Goal: Use online tool/utility: Utilize a website feature to perform a specific function

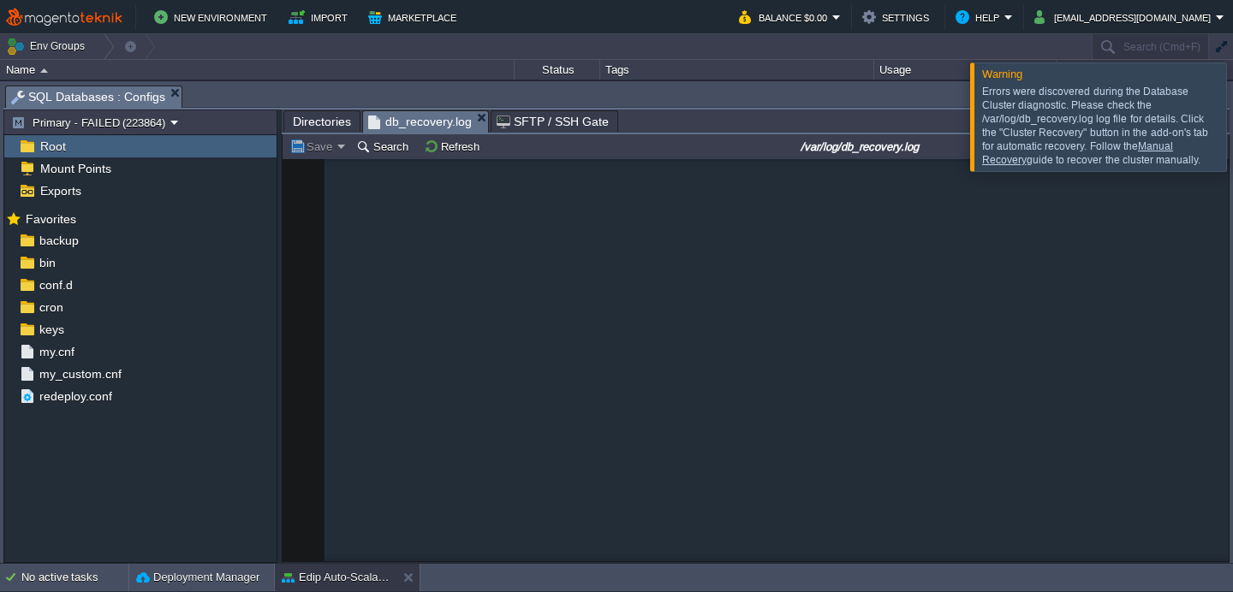
scroll to position [491, 0]
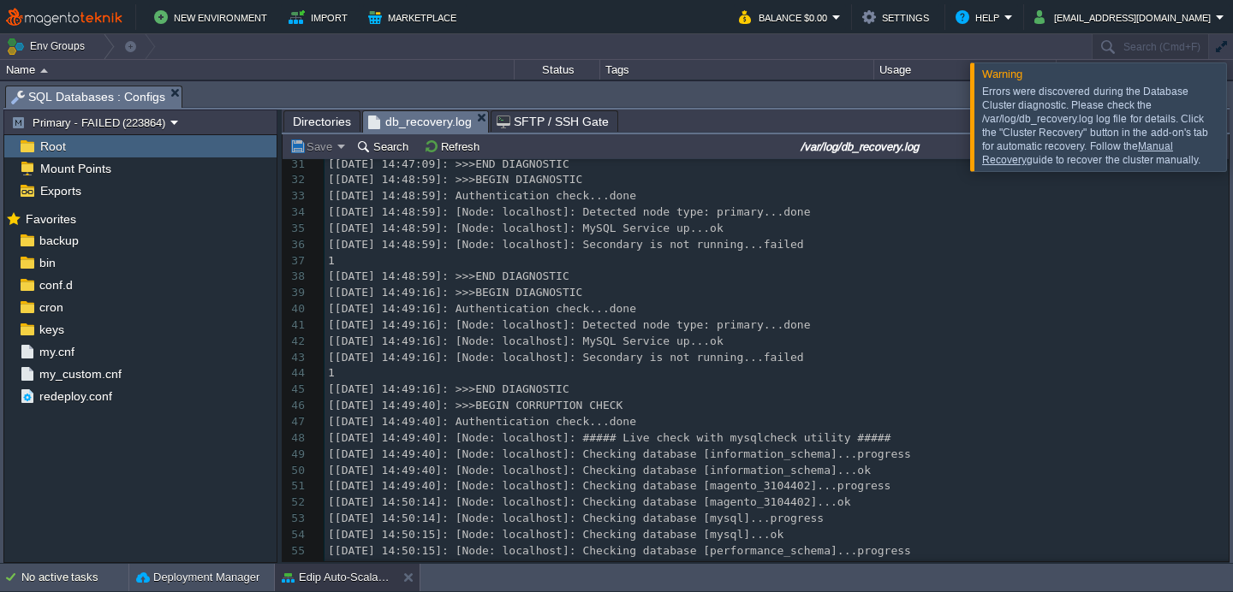
click at [1232, 114] on div at bounding box center [1253, 117] width 0 height 108
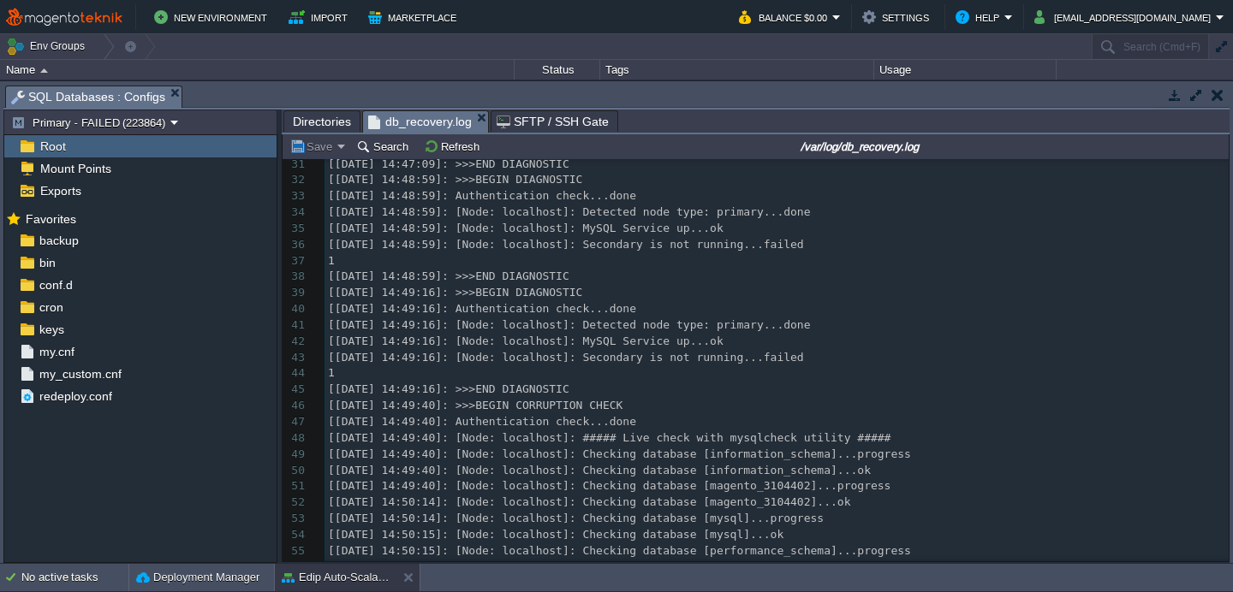
scroll to position [815, 0]
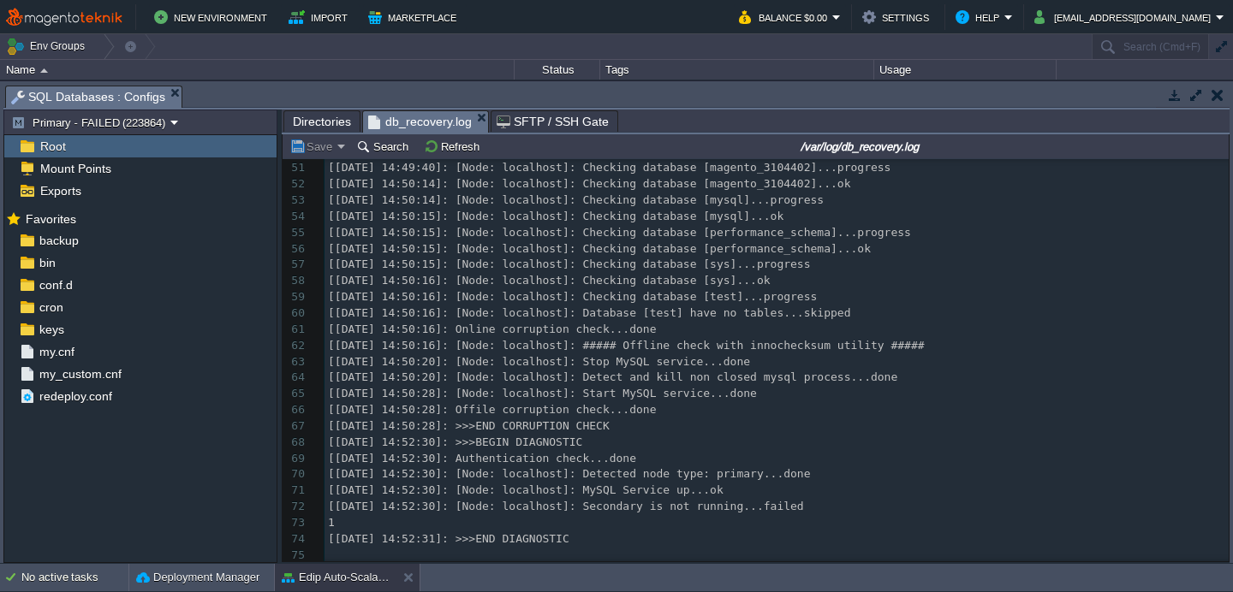
click at [1221, 92] on button "button" at bounding box center [1218, 94] width 12 height 15
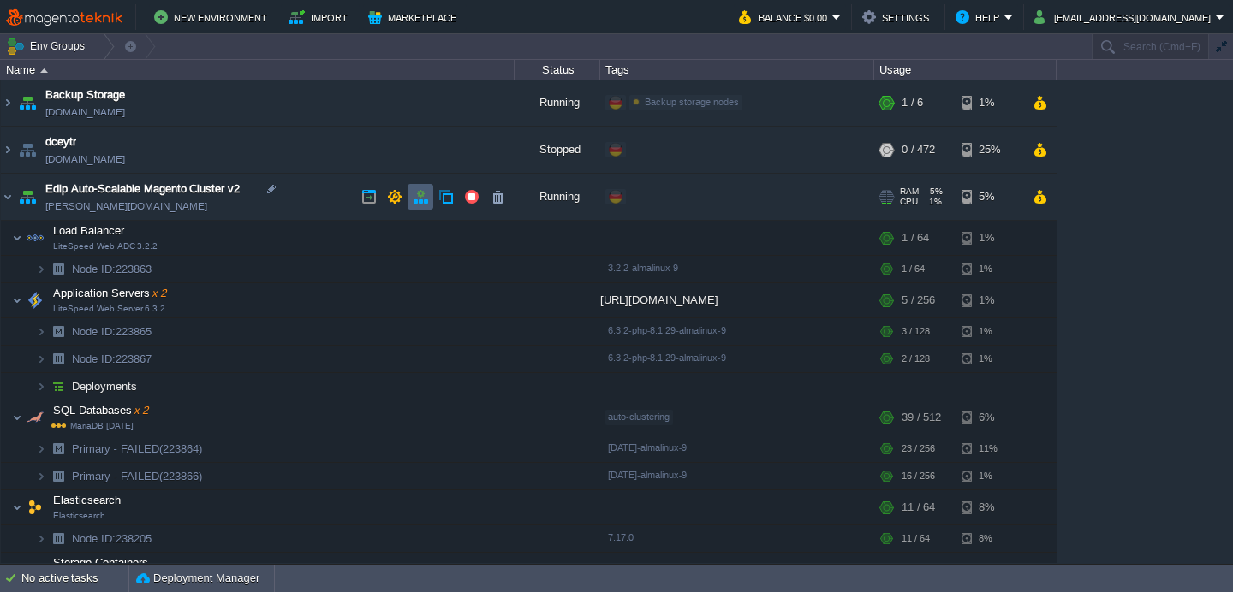
click at [415, 198] on button "button" at bounding box center [420, 196] width 15 height 15
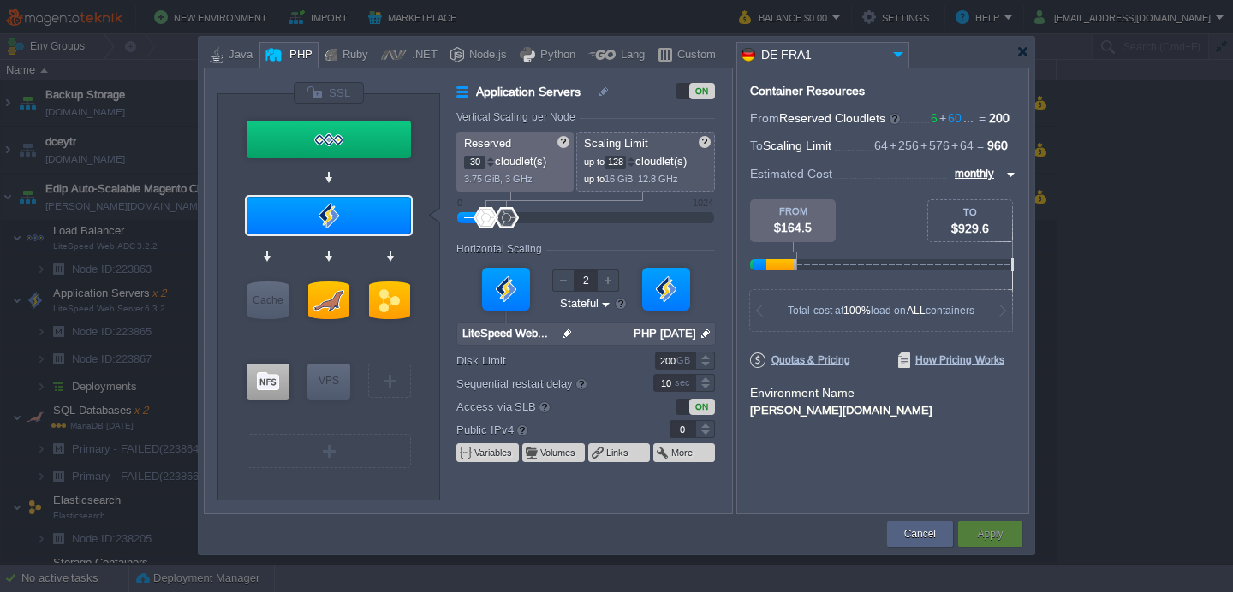
type input "MariaDB [DATE]"
click at [331, 300] on div at bounding box center [328, 301] width 41 height 38
type input "SQL Databases"
type input "45"
type input "256"
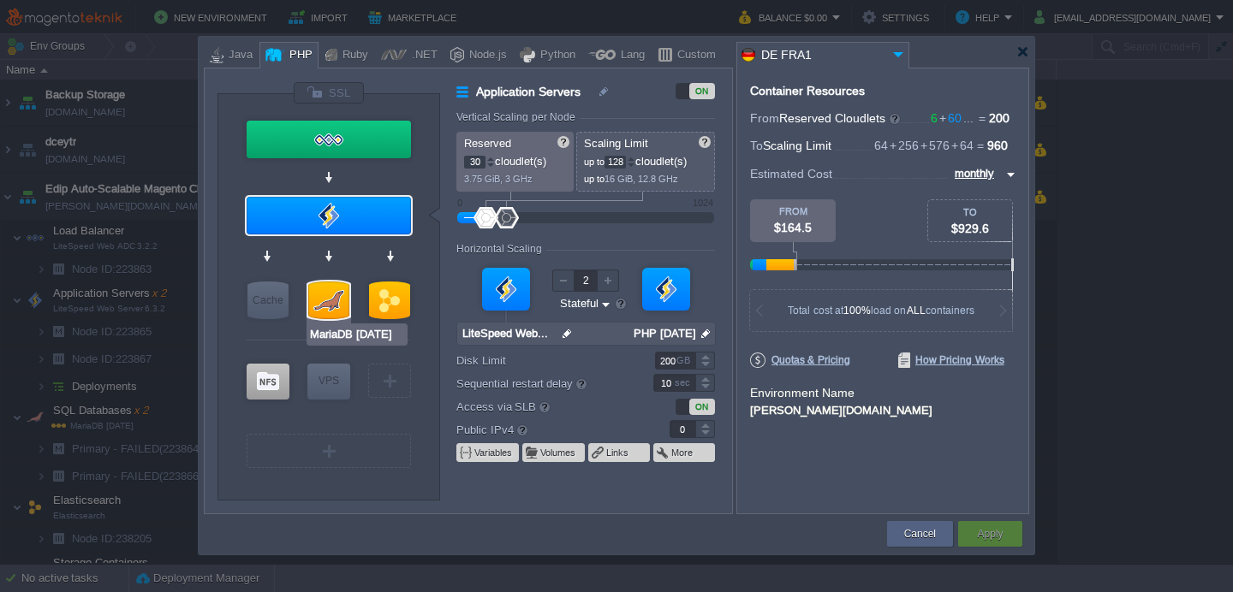
type input "MariaDB [DATE]"
type input "null"
type input "[DATE]-almali..."
type input "Stateless"
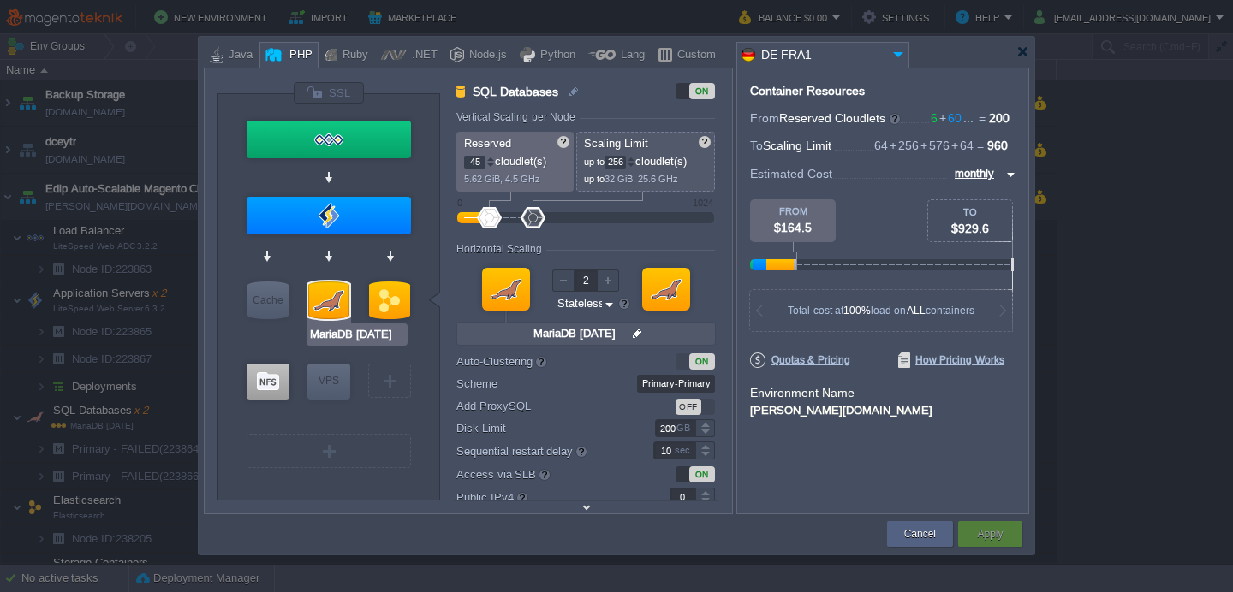
type input "Elasticsearch"
click at [664, 384] on input "Primary-Primary" at bounding box center [676, 384] width 78 height 18
click at [667, 382] on input "Primary-Primary" at bounding box center [676, 384] width 78 height 18
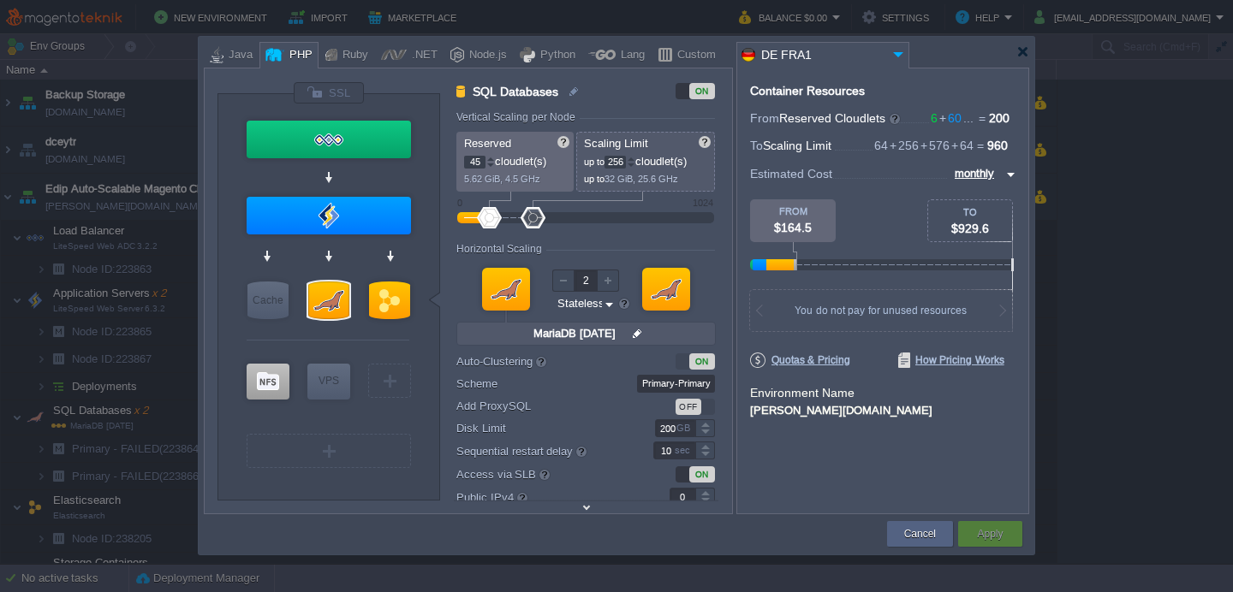
click at [702, 360] on div "ON" at bounding box center [702, 362] width 26 height 16
click at [694, 364] on div "ON" at bounding box center [702, 362] width 26 height 16
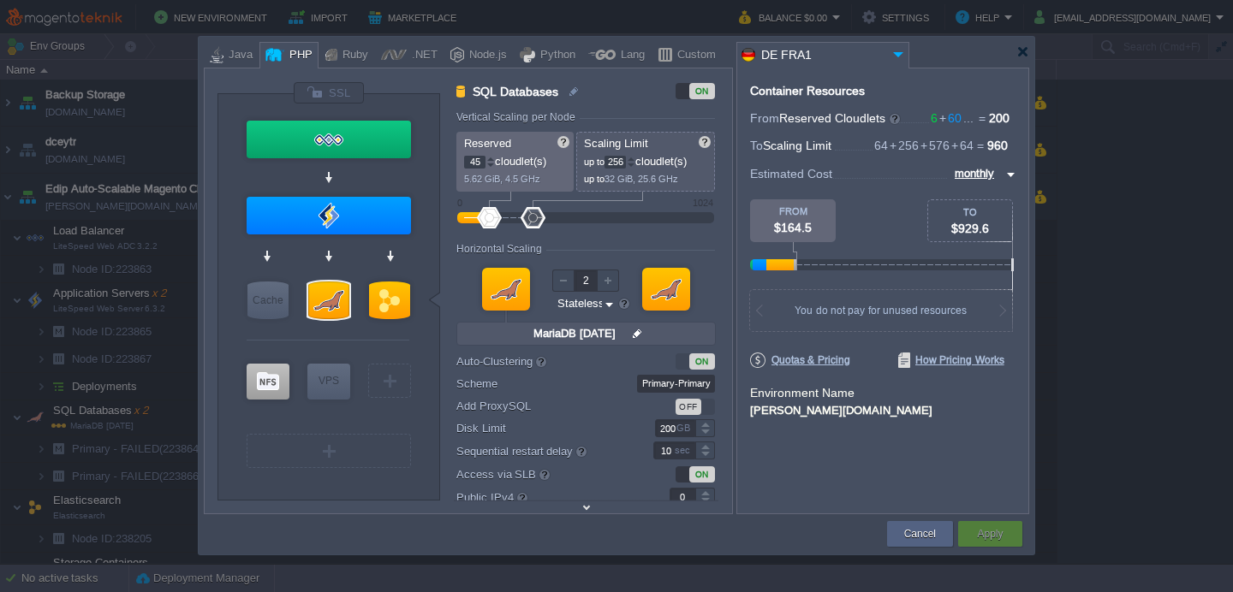
click at [694, 364] on div "ON" at bounding box center [702, 362] width 26 height 16
click at [674, 383] on input "Primary-Primary" at bounding box center [676, 384] width 78 height 18
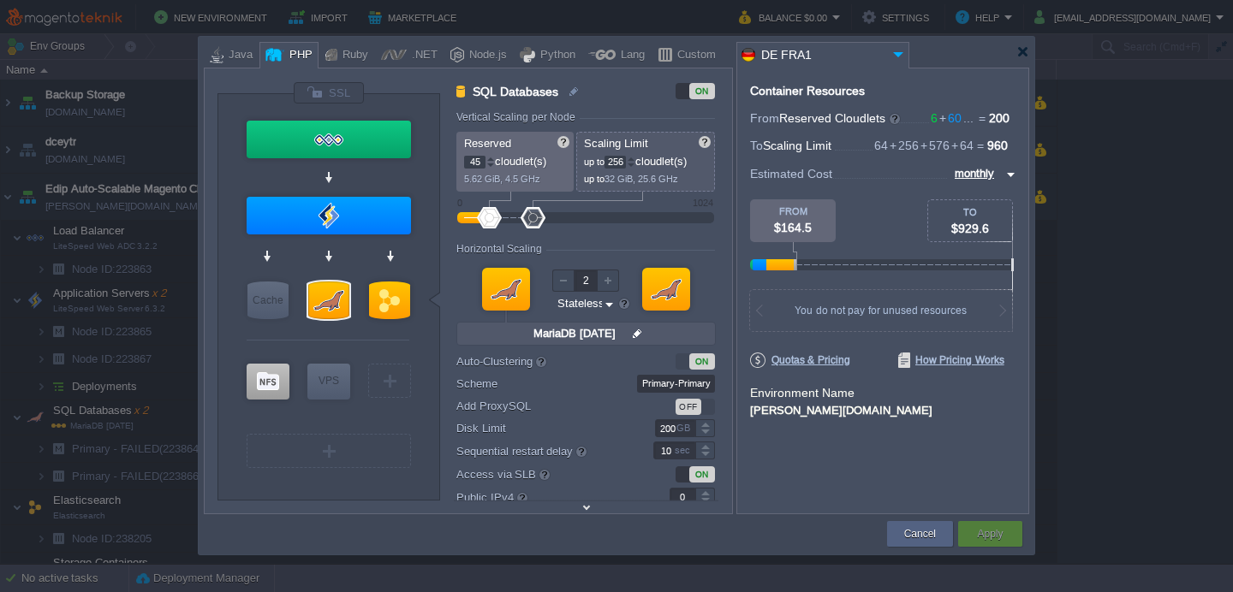
click at [674, 383] on input "Primary-Primary" at bounding box center [676, 384] width 78 height 18
click at [592, 461] on label "Sequential restart delay" at bounding box center [543, 451] width 174 height 19
click at [653, 460] on input "10" at bounding box center [674, 451] width 42 height 18
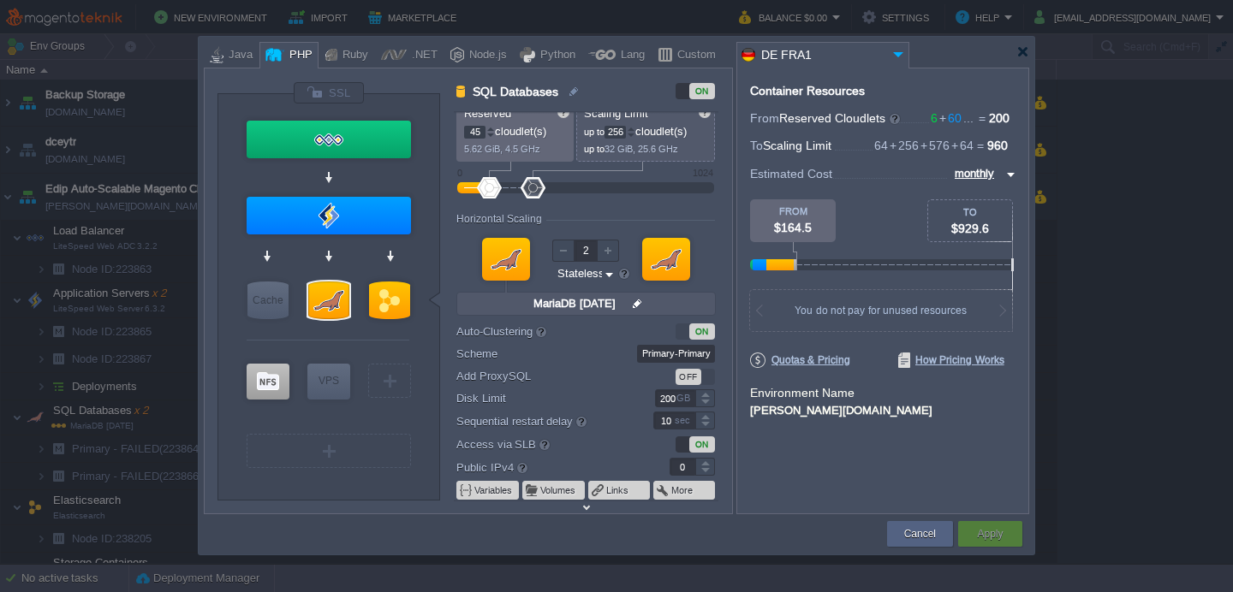
scroll to position [0, 0]
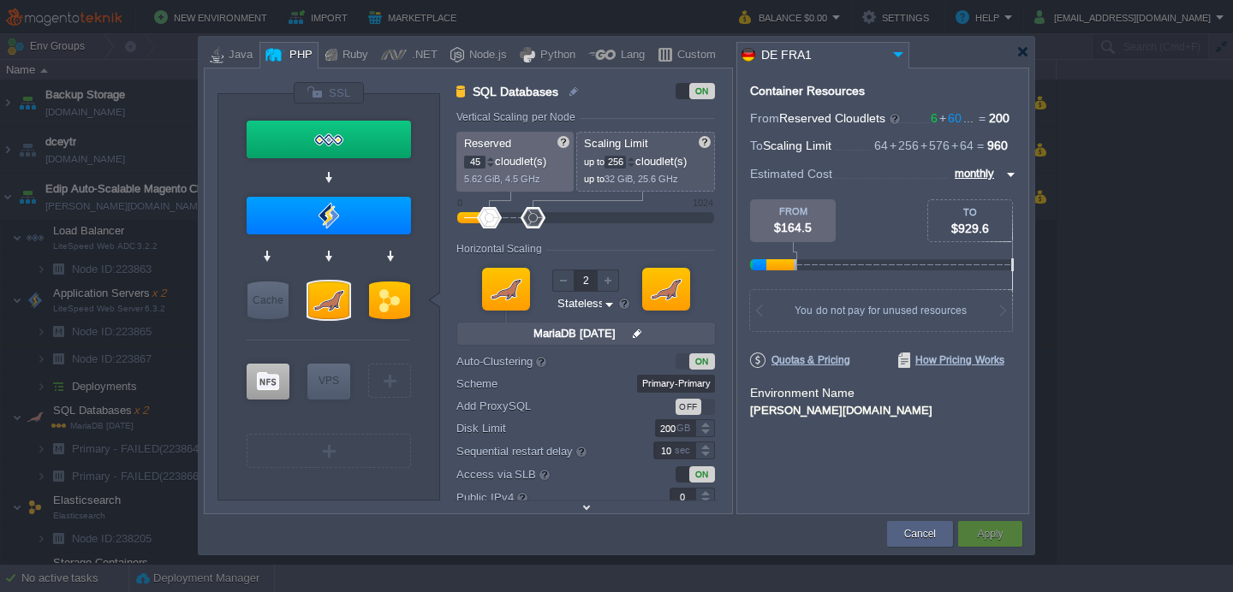
click at [568, 283] on div at bounding box center [563, 281] width 22 height 22
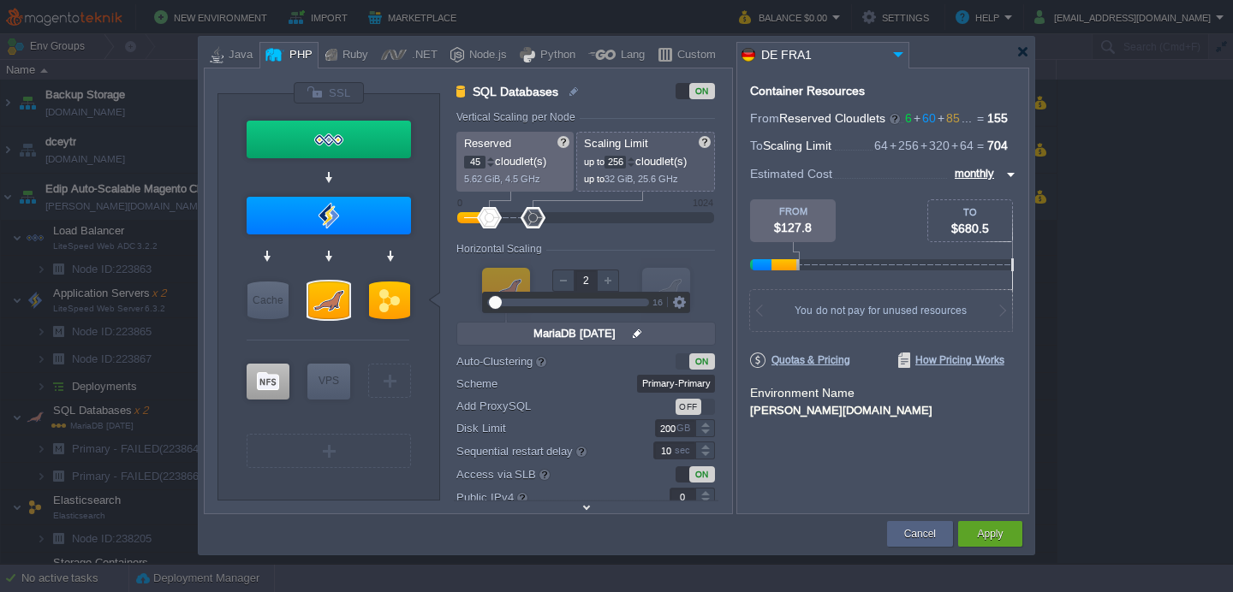
click at [608, 283] on div at bounding box center [608, 281] width 22 height 22
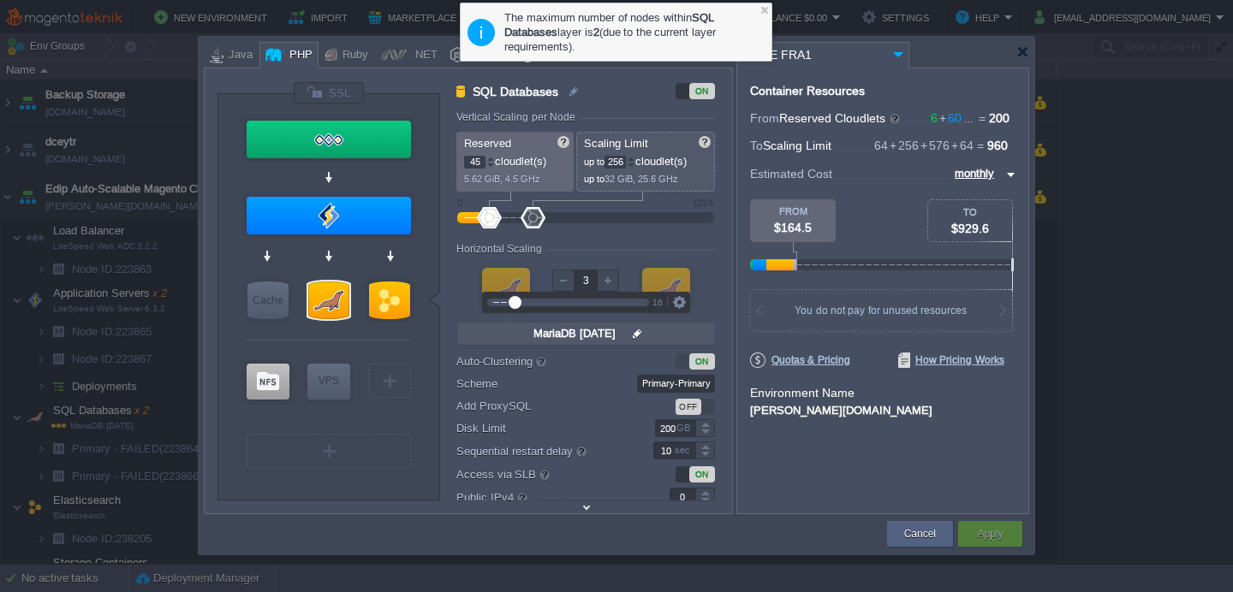
click at [608, 283] on div at bounding box center [608, 281] width 22 height 22
click at [562, 285] on div at bounding box center [563, 281] width 22 height 22
click at [621, 248] on div "Horizontal Scaling" at bounding box center [585, 250] width 259 height 15
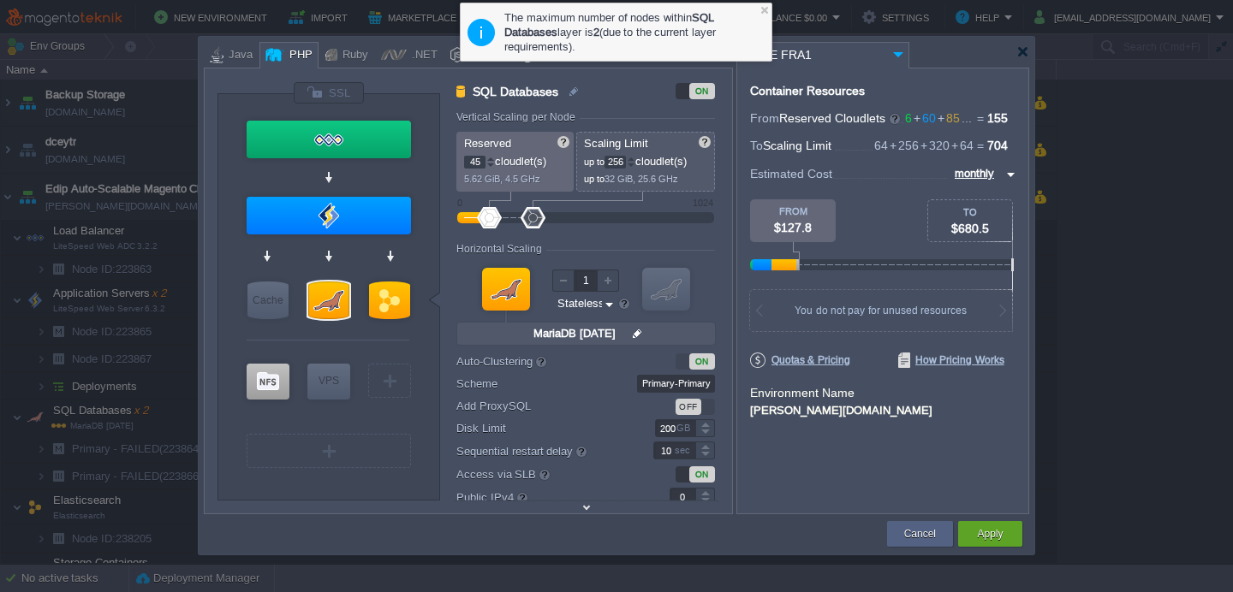
click at [566, 280] on div at bounding box center [563, 281] width 22 height 22
click at [604, 277] on div at bounding box center [608, 281] width 22 height 22
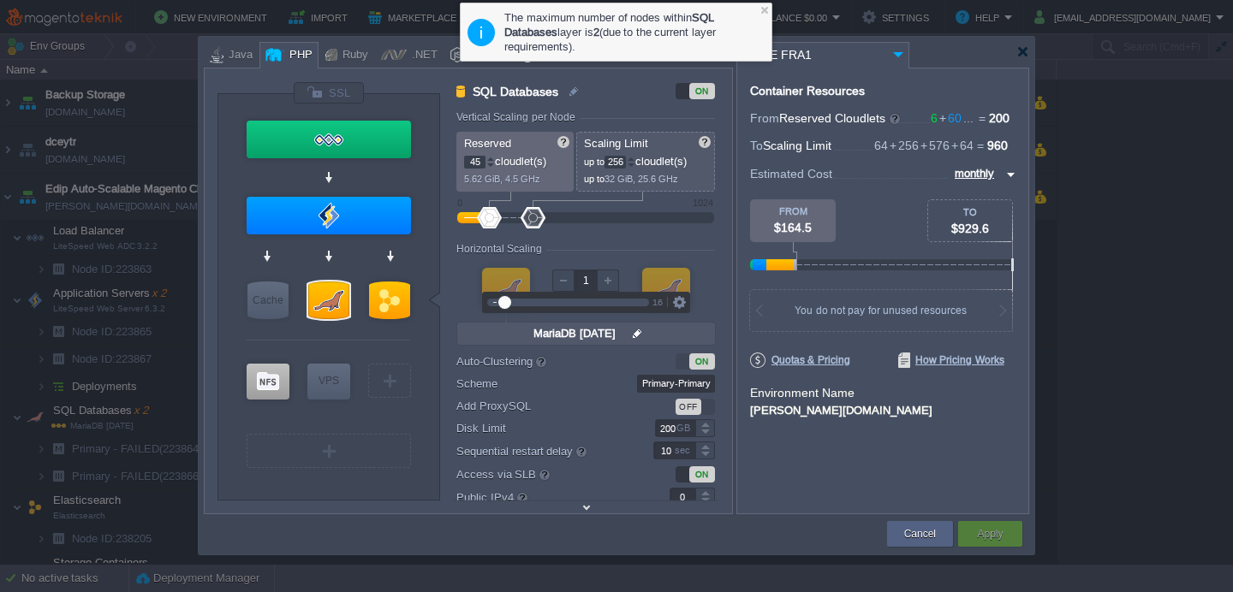
click at [555, 283] on div at bounding box center [563, 281] width 22 height 22
click at [618, 276] on div at bounding box center [608, 281] width 22 height 22
click at [569, 278] on div at bounding box center [563, 281] width 22 height 22
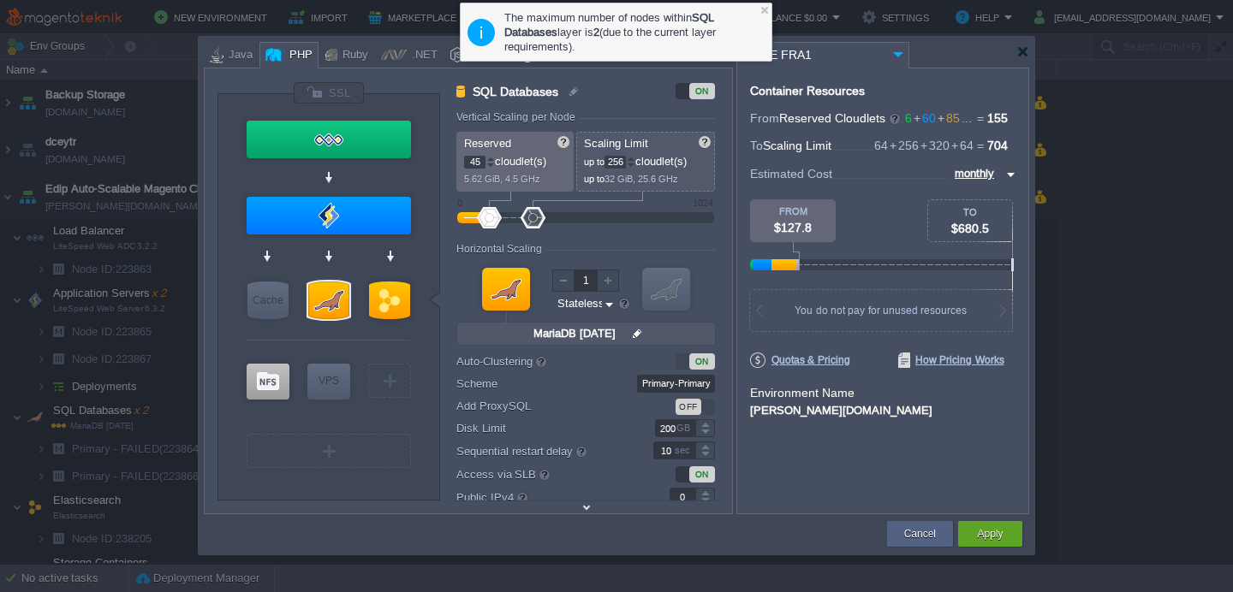
click at [626, 246] on div "Horizontal Scaling" at bounding box center [585, 250] width 259 height 15
type input "2"
click at [604, 289] on div at bounding box center [608, 281] width 22 height 22
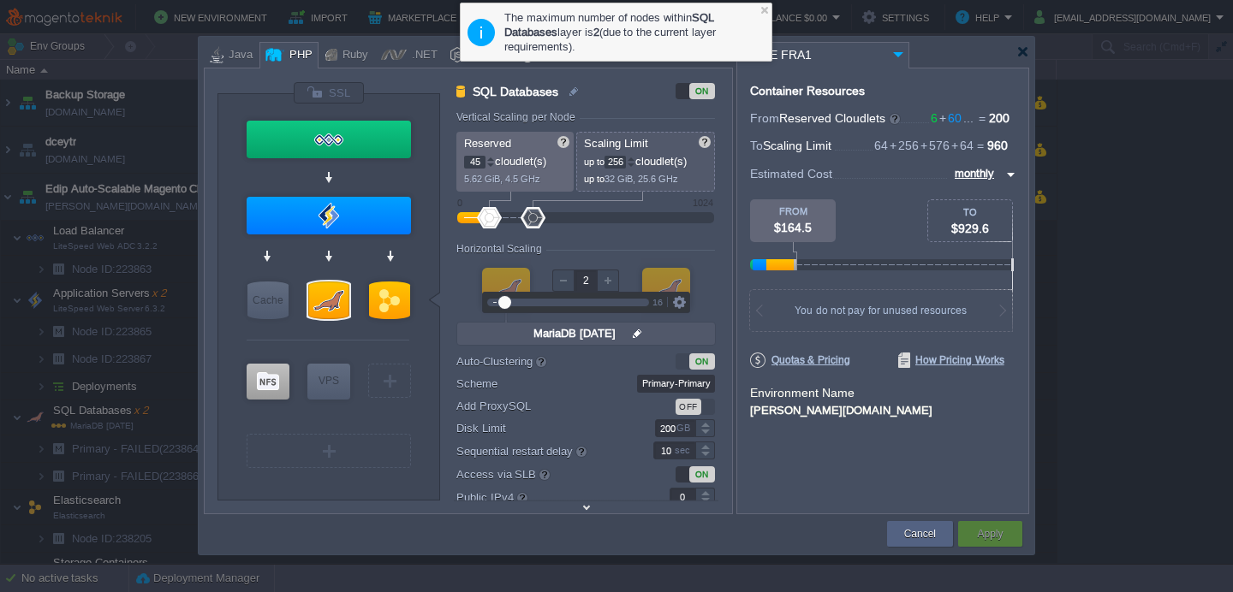
click at [660, 224] on div at bounding box center [585, 218] width 219 height 19
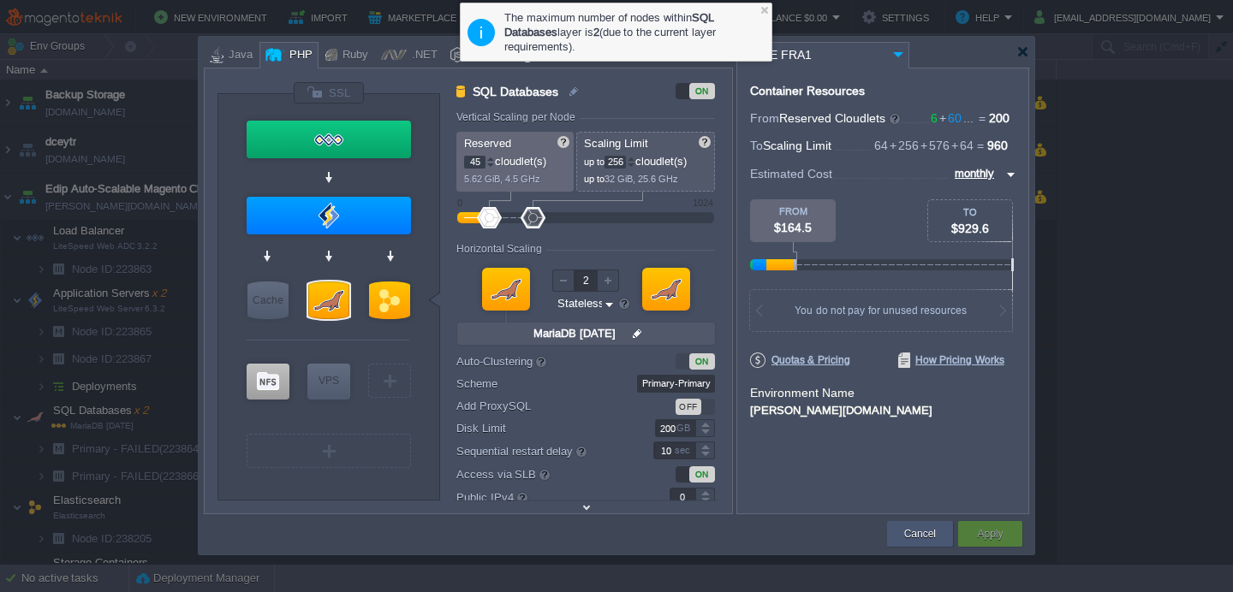
click at [908, 534] on button "Cancel" at bounding box center [920, 534] width 32 height 17
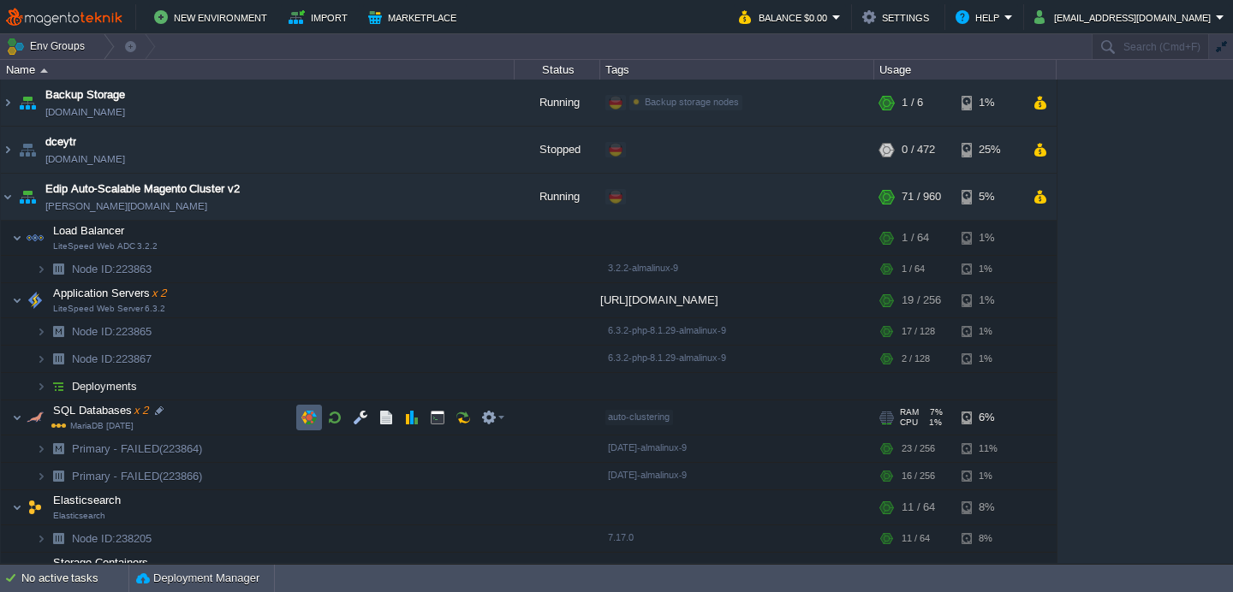
click at [306, 417] on button "button" at bounding box center [308, 417] width 15 height 15
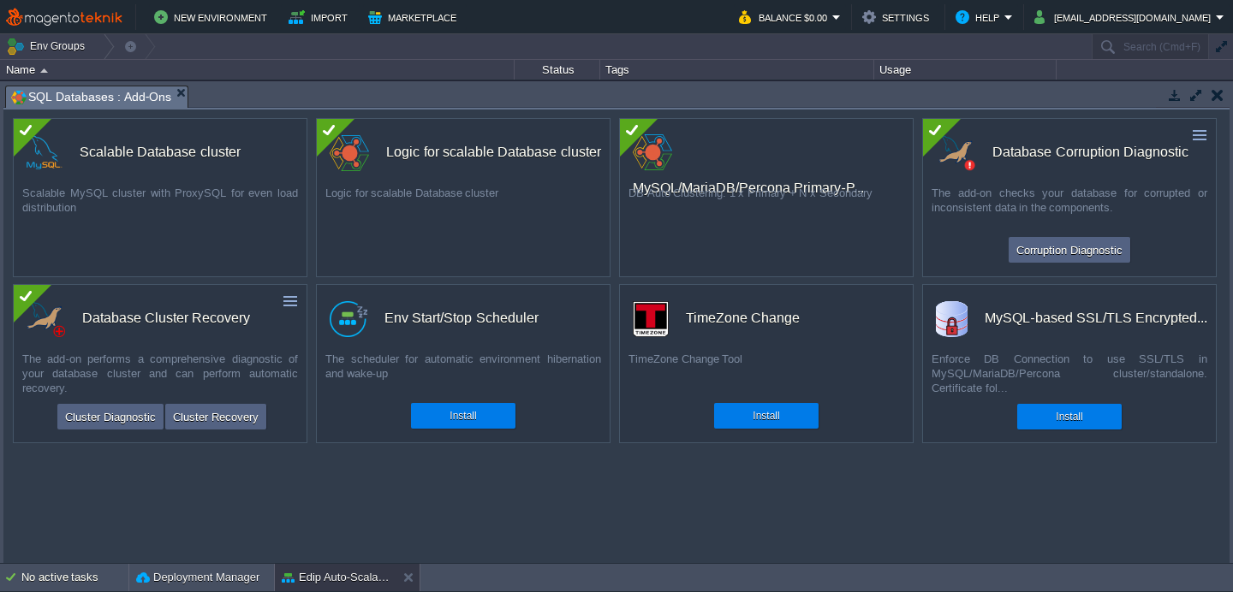
click at [789, 199] on div "DB Auto Clustering: 1 x Primary + N x Secondary" at bounding box center [766, 207] width 293 height 43
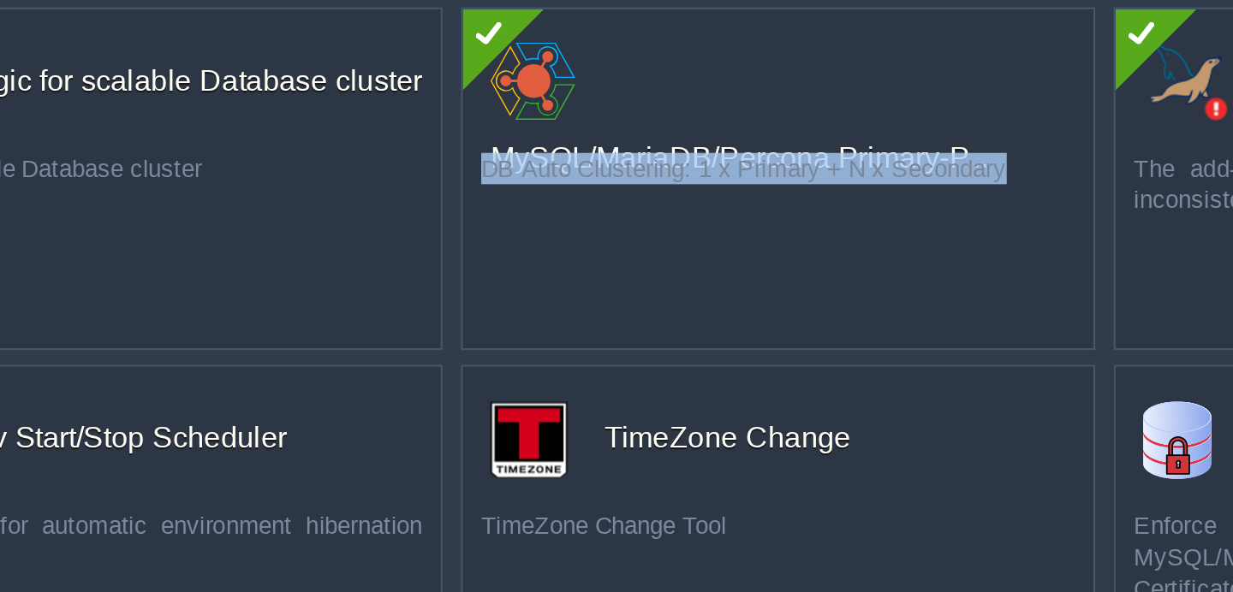
click at [738, 234] on div "custom MySQL/MariaDB/Percona Primary-P... DB Auto Clustering: 1 x Primary + N x…" at bounding box center [766, 197] width 295 height 159
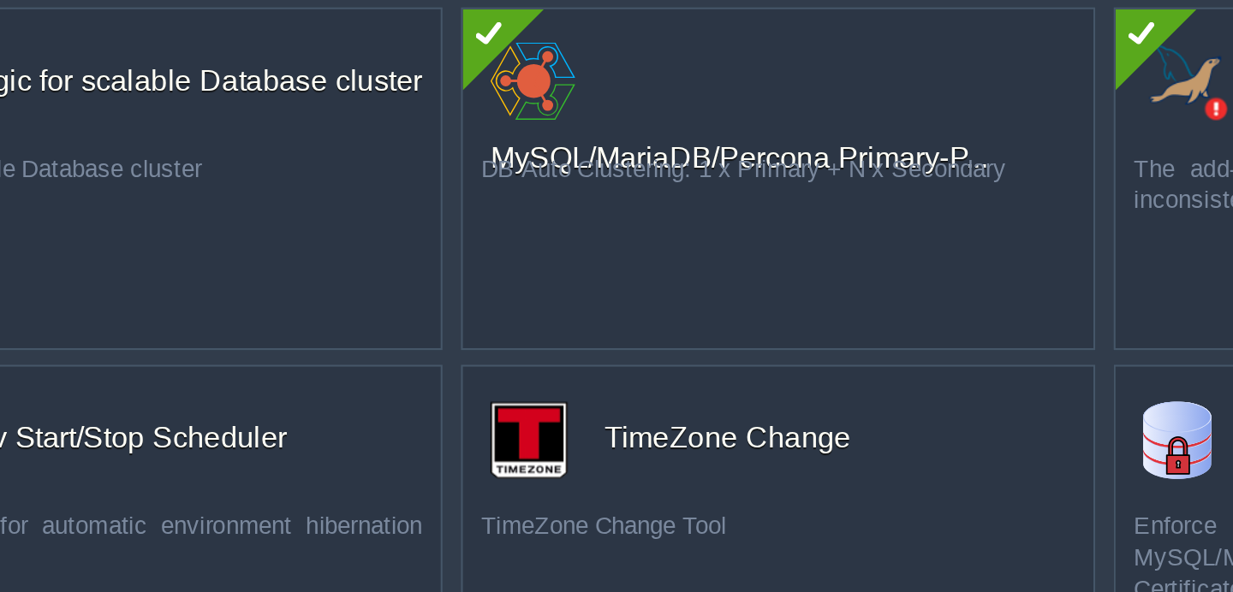
click at [738, 234] on div "custom MySQL/MariaDB/Percona Primary-P... DB Auto Clustering: 1 x Primary + N x…" at bounding box center [766, 197] width 295 height 159
click at [800, 191] on div "DB Auto Clustering: 1 x Primary + N x Secondary" at bounding box center [766, 207] width 293 height 43
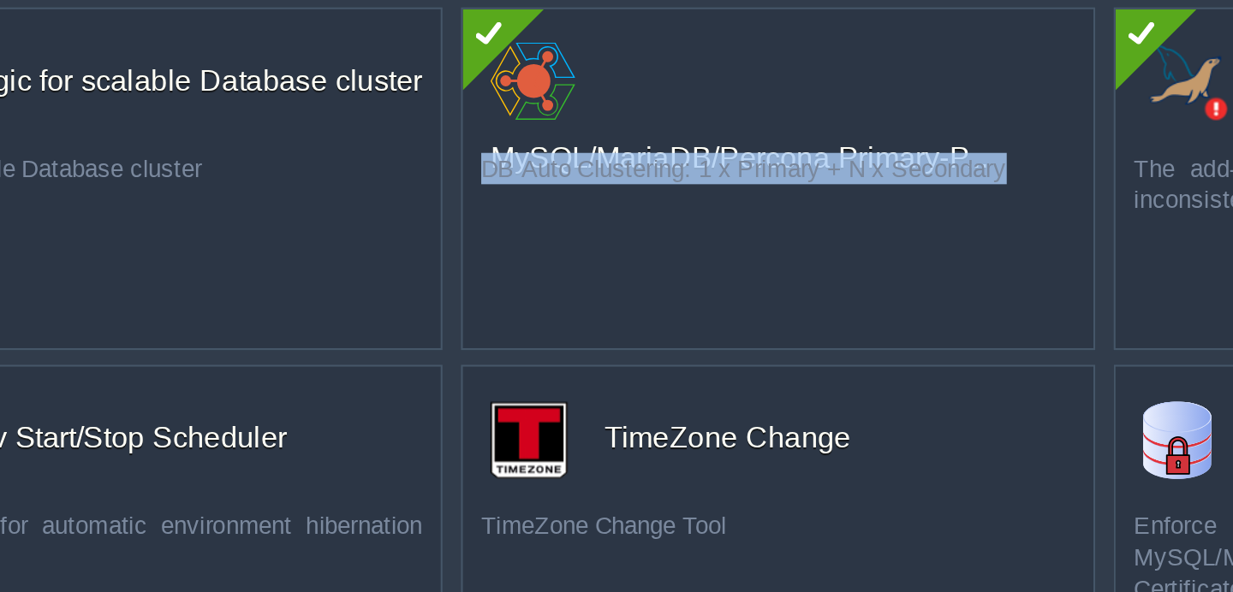
click at [688, 193] on div "DB Auto Clustering: 1 x Primary + N x Secondary" at bounding box center [766, 207] width 293 height 43
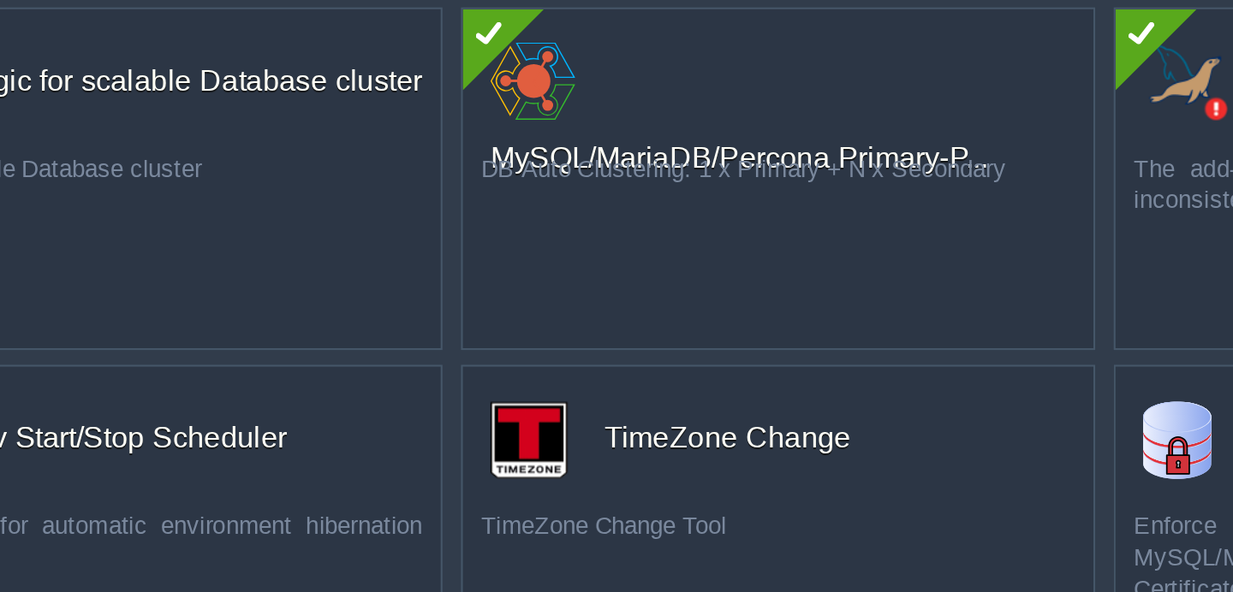
click at [688, 193] on div "DB Auto Clustering: 1 x Primary + N x Secondary" at bounding box center [766, 207] width 293 height 43
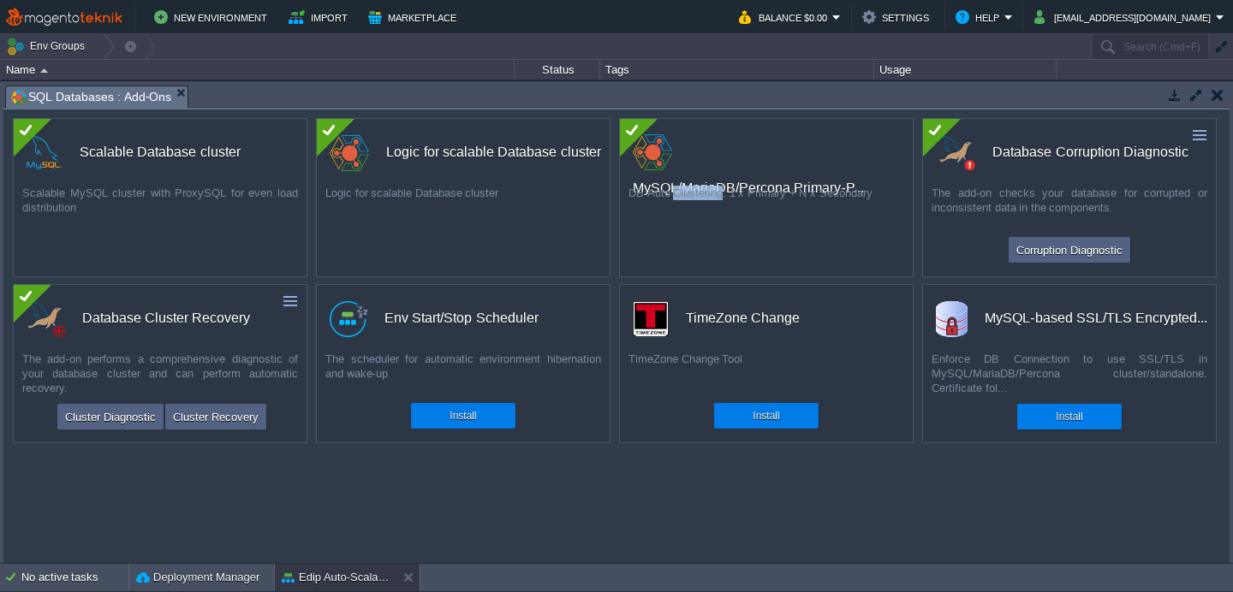
click at [639, 127] on div at bounding box center [639, 138] width 38 height 38
click at [295, 302] on button "button" at bounding box center [290, 301] width 15 height 15
click at [178, 292] on div "custom Database Cluster Recovery The add-on performs a comprehensive diagnostic…" at bounding box center [160, 363] width 295 height 159
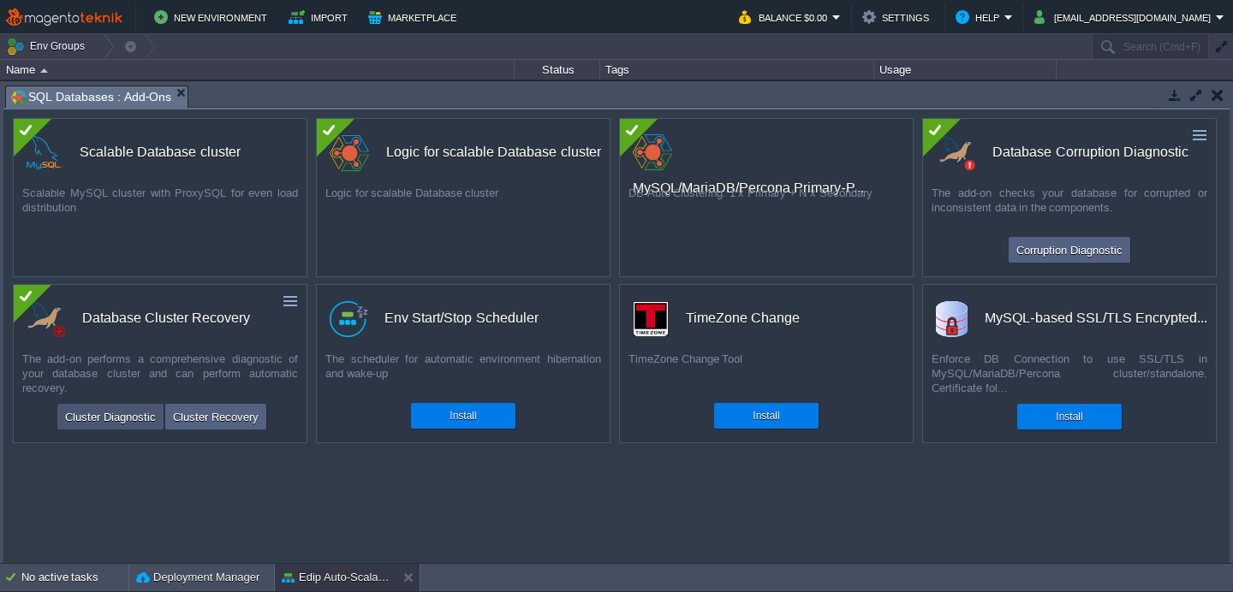
click at [120, 425] on button "Cluster Diagnostic" at bounding box center [110, 417] width 101 height 21
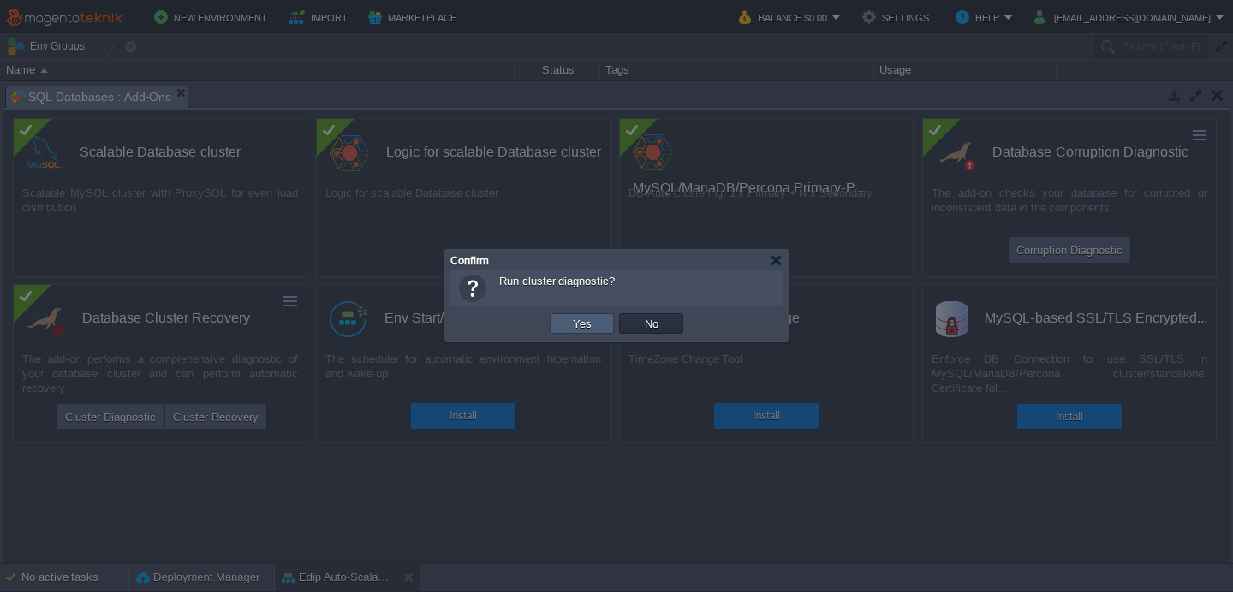
click at [588, 324] on button "Yes" at bounding box center [582, 323] width 29 height 15
